Goal: Transaction & Acquisition: Purchase product/service

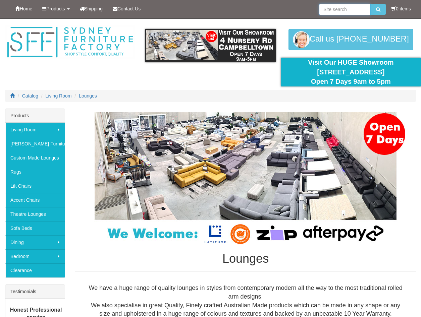
click at [341, 9] on input "search" at bounding box center [344, 9] width 51 height 11
type input "avoca"
click at [370, 4] on button "submit" at bounding box center [378, 9] width 16 height 11
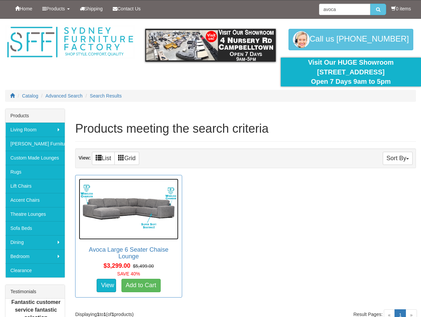
click at [122, 210] on img at bounding box center [129, 209] width 100 height 61
